Goal: Information Seeking & Learning: Learn about a topic

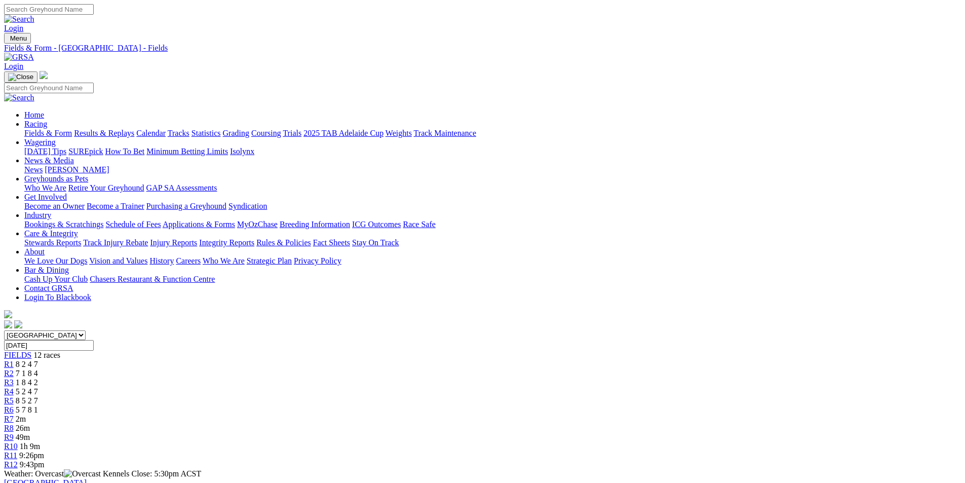
click at [503, 405] on div "R6 5 7 8 1" at bounding box center [482, 409] width 957 height 9
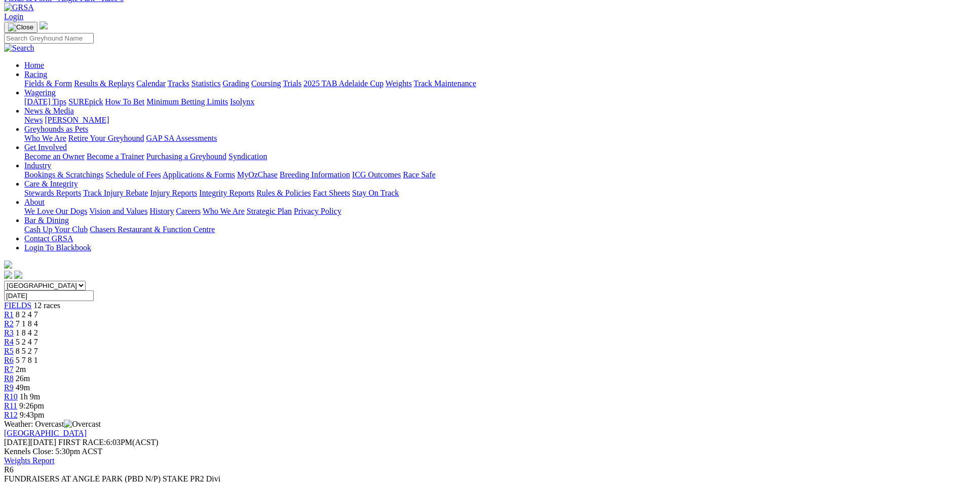
scroll to position [49, 0]
click at [14, 365] on span "R7" at bounding box center [9, 369] width 10 height 9
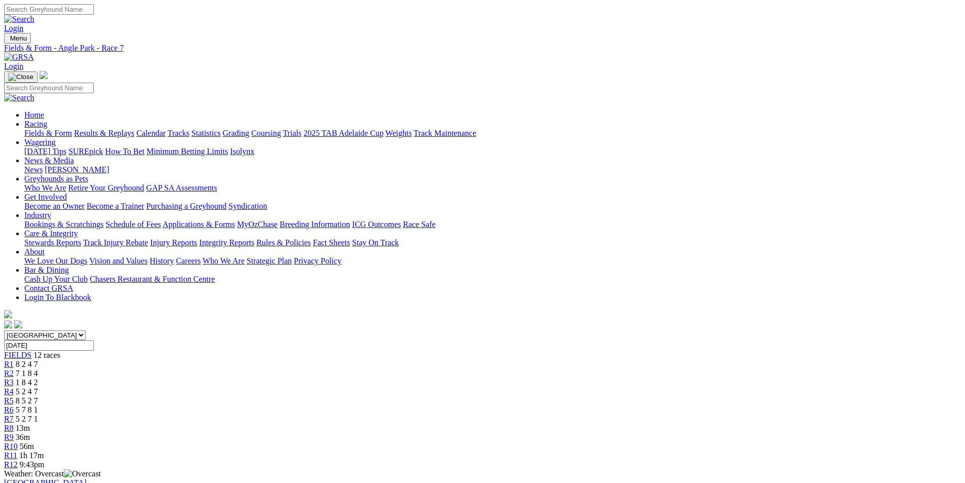
click at [72, 129] on link "Fields & Form" at bounding box center [48, 133] width 48 height 9
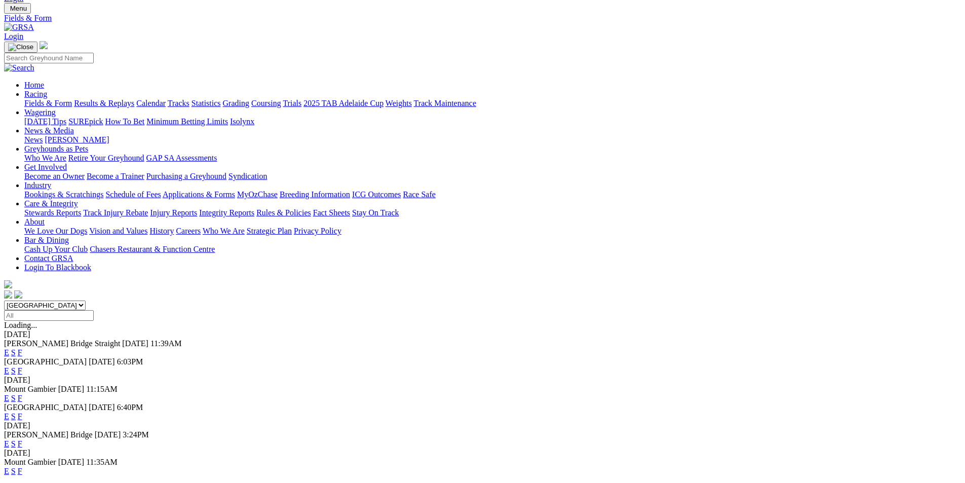
scroll to position [9, 0]
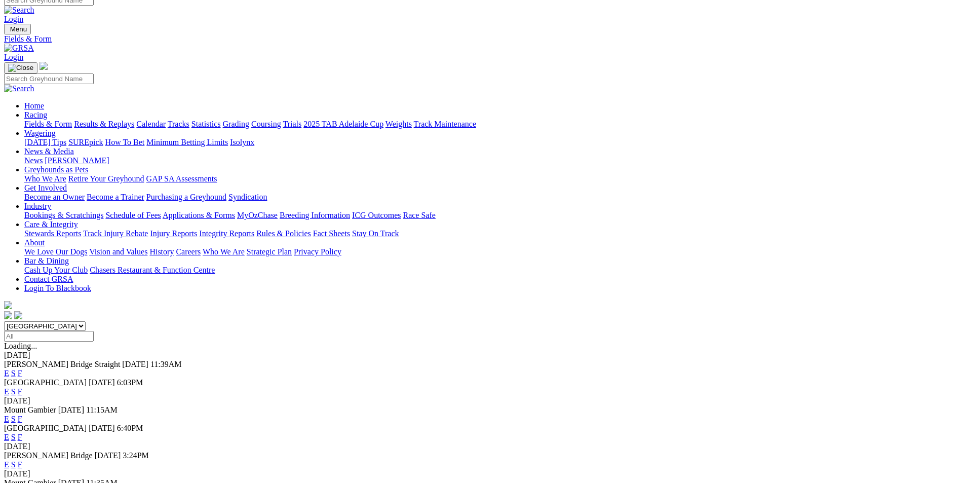
click at [22, 460] on link "F" at bounding box center [20, 464] width 5 height 9
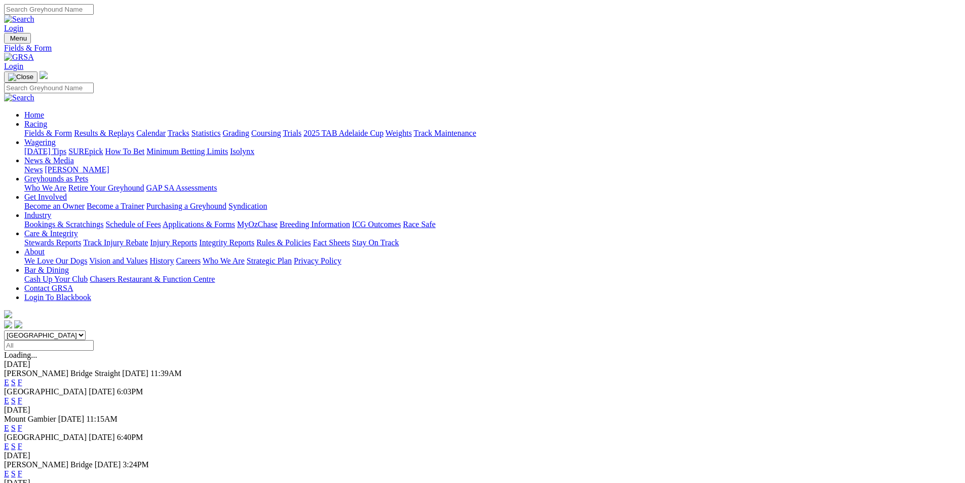
scroll to position [9, 0]
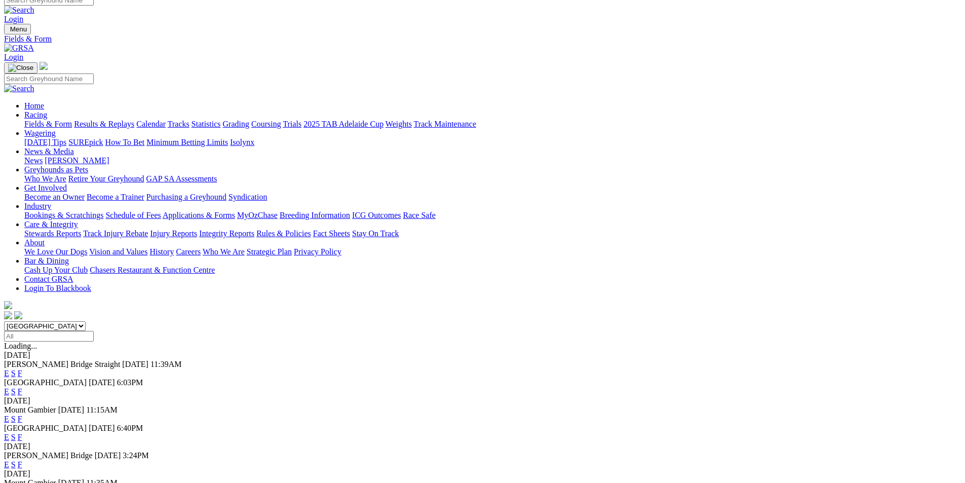
click at [22, 433] on link "F" at bounding box center [20, 437] width 5 height 9
